Goal: Task Accomplishment & Management: Use online tool/utility

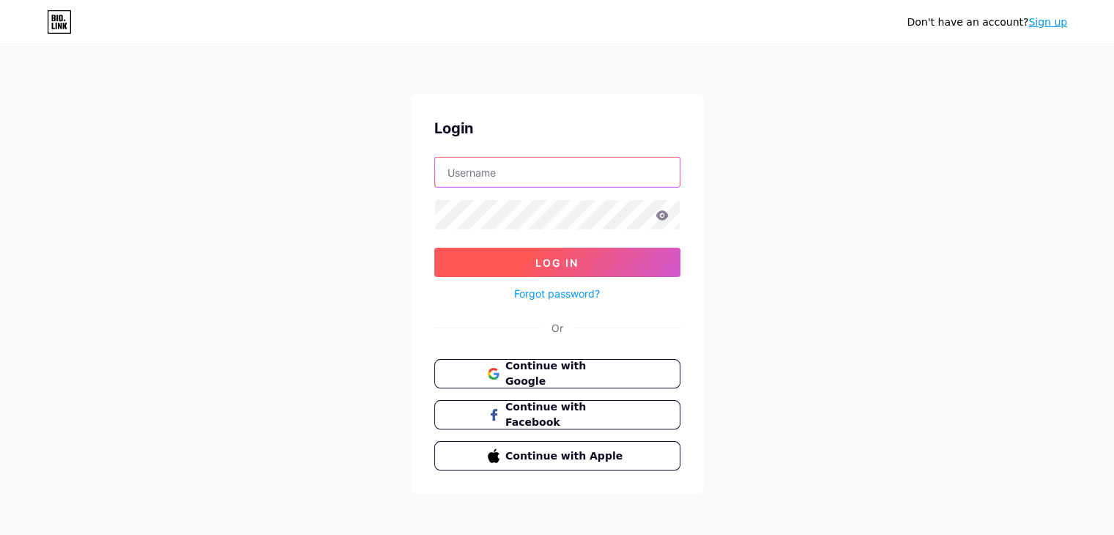
type input "[EMAIL_ADDRESS][DOMAIN_NAME]"
click at [574, 267] on span "Log In" at bounding box center [556, 262] width 43 height 12
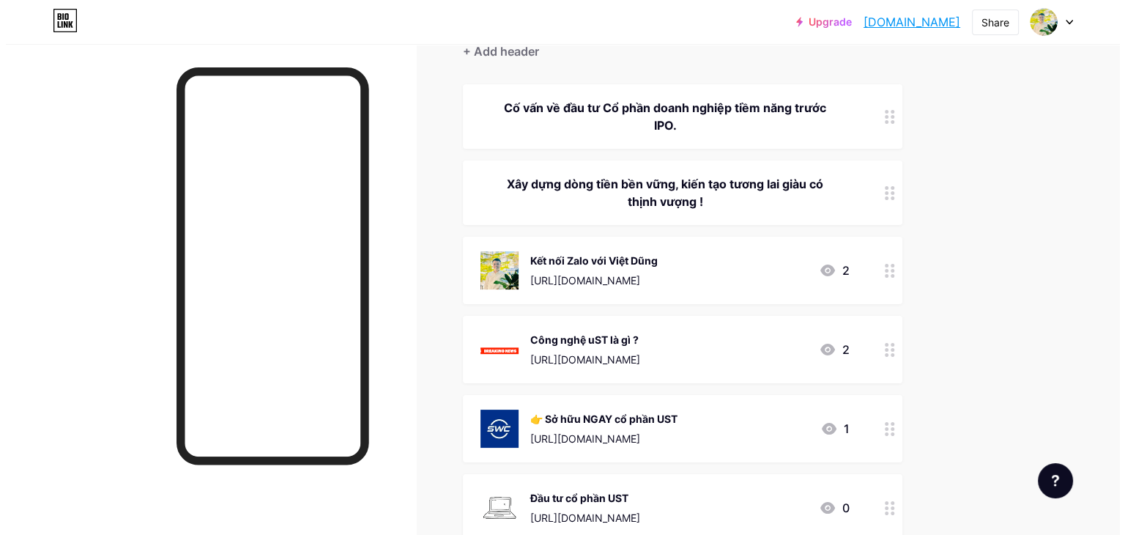
scroll to position [293, 0]
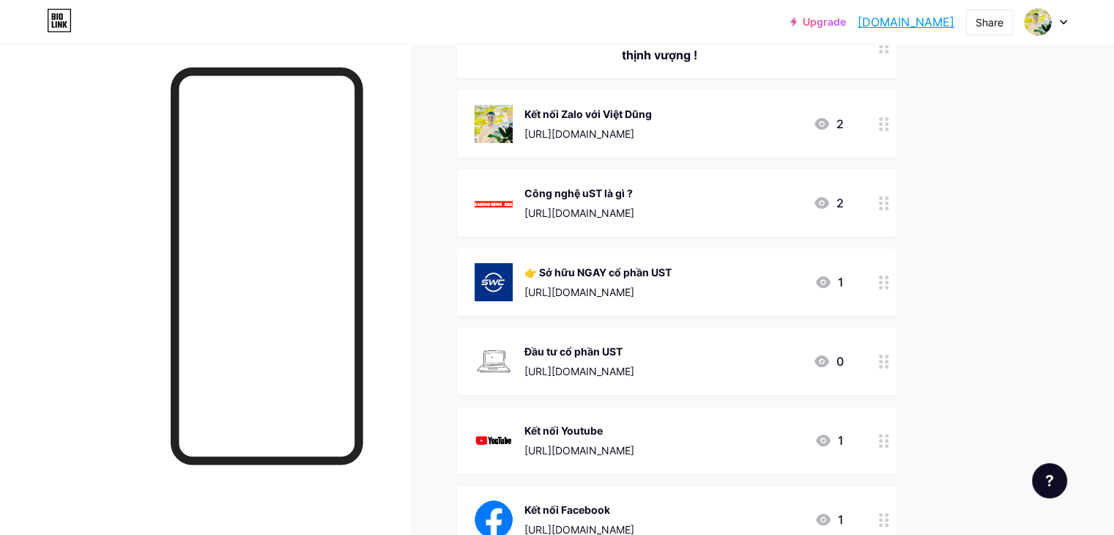
click at [889, 285] on icon at bounding box center [884, 282] width 10 height 14
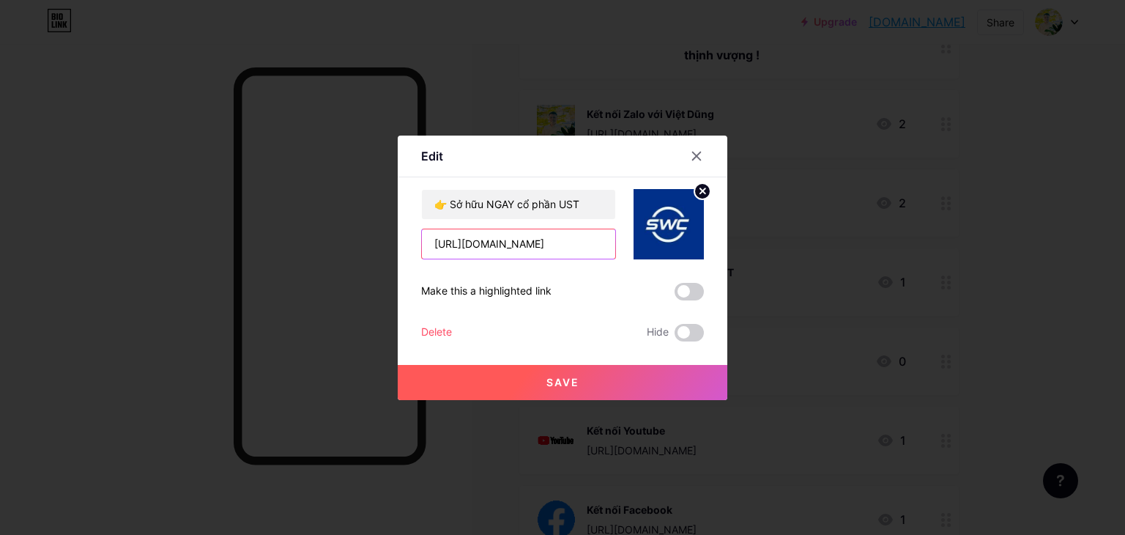
click at [520, 245] on input "[URL][DOMAIN_NAME]" at bounding box center [518, 243] width 193 height 29
paste input "[URL][DOMAIN_NAME]"
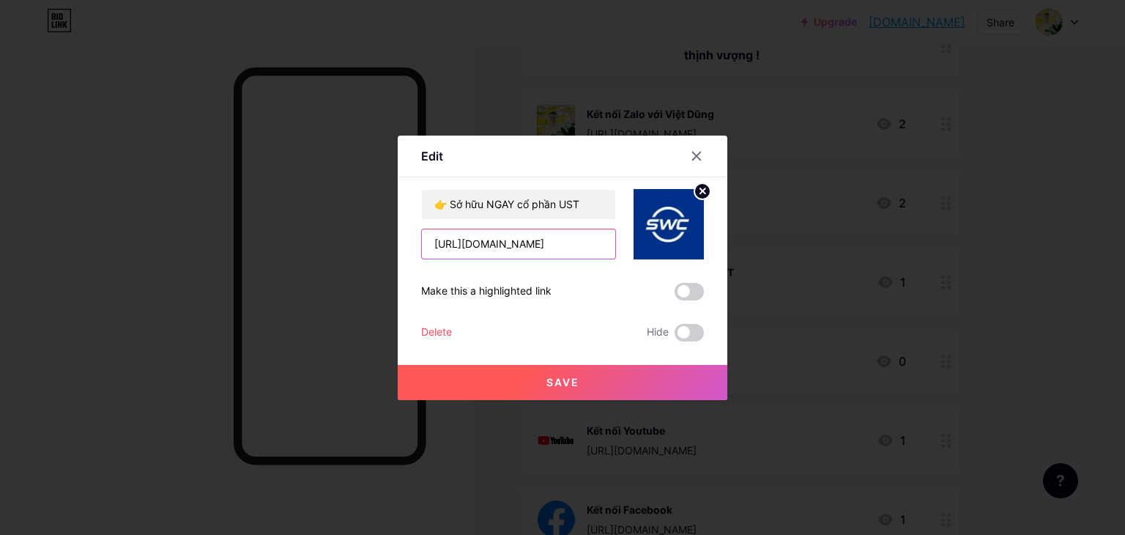
scroll to position [0, 171]
type input "[URL][DOMAIN_NAME]"
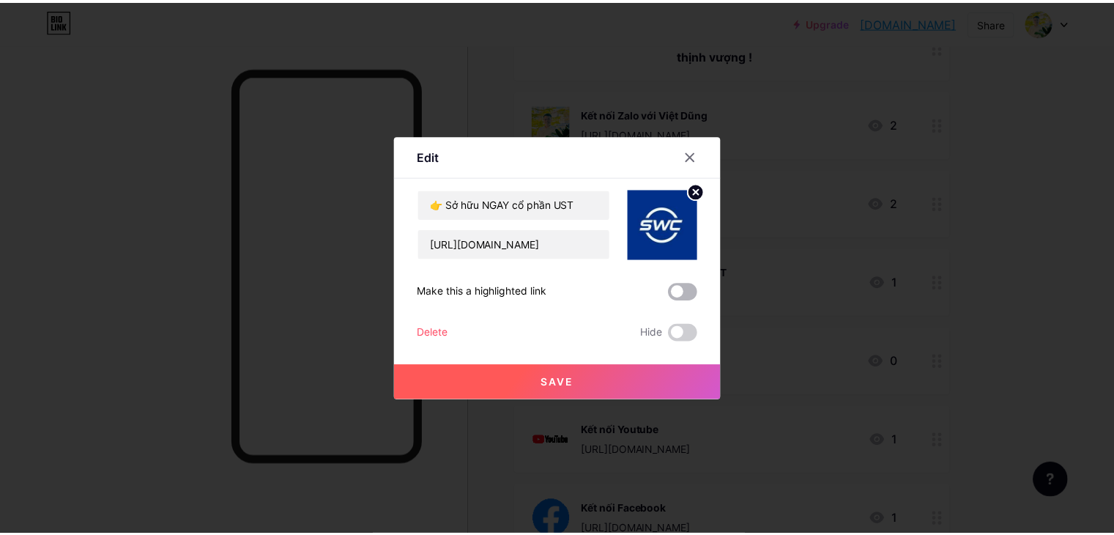
scroll to position [0, 0]
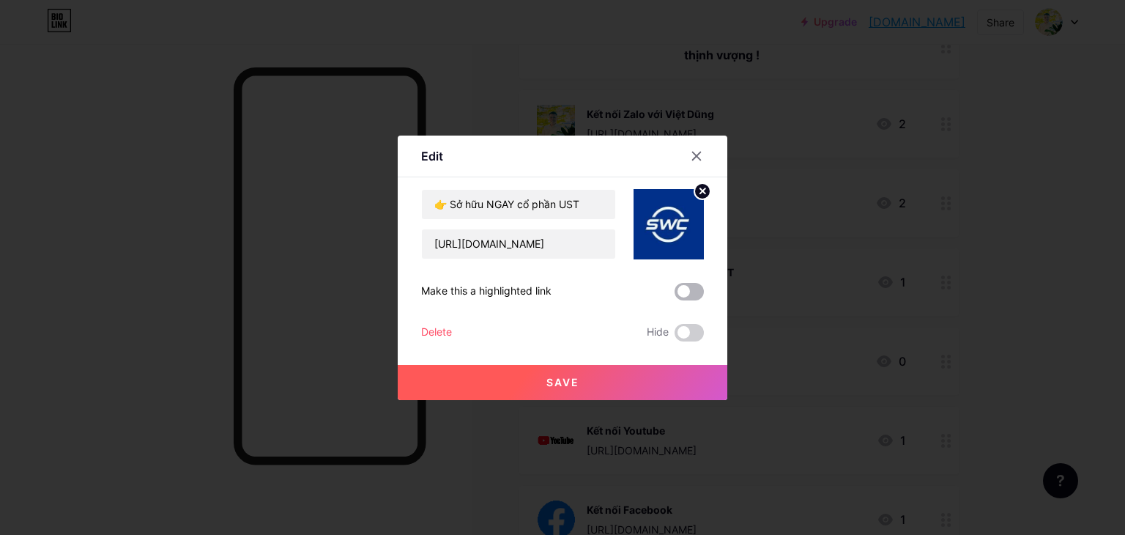
click at [691, 288] on span at bounding box center [689, 292] width 29 height 18
click at [675, 295] on input "checkbox" at bounding box center [675, 295] width 0 height 0
click at [591, 379] on button "Save" at bounding box center [563, 382] width 330 height 35
